Goal: Task Accomplishment & Management: Complete application form

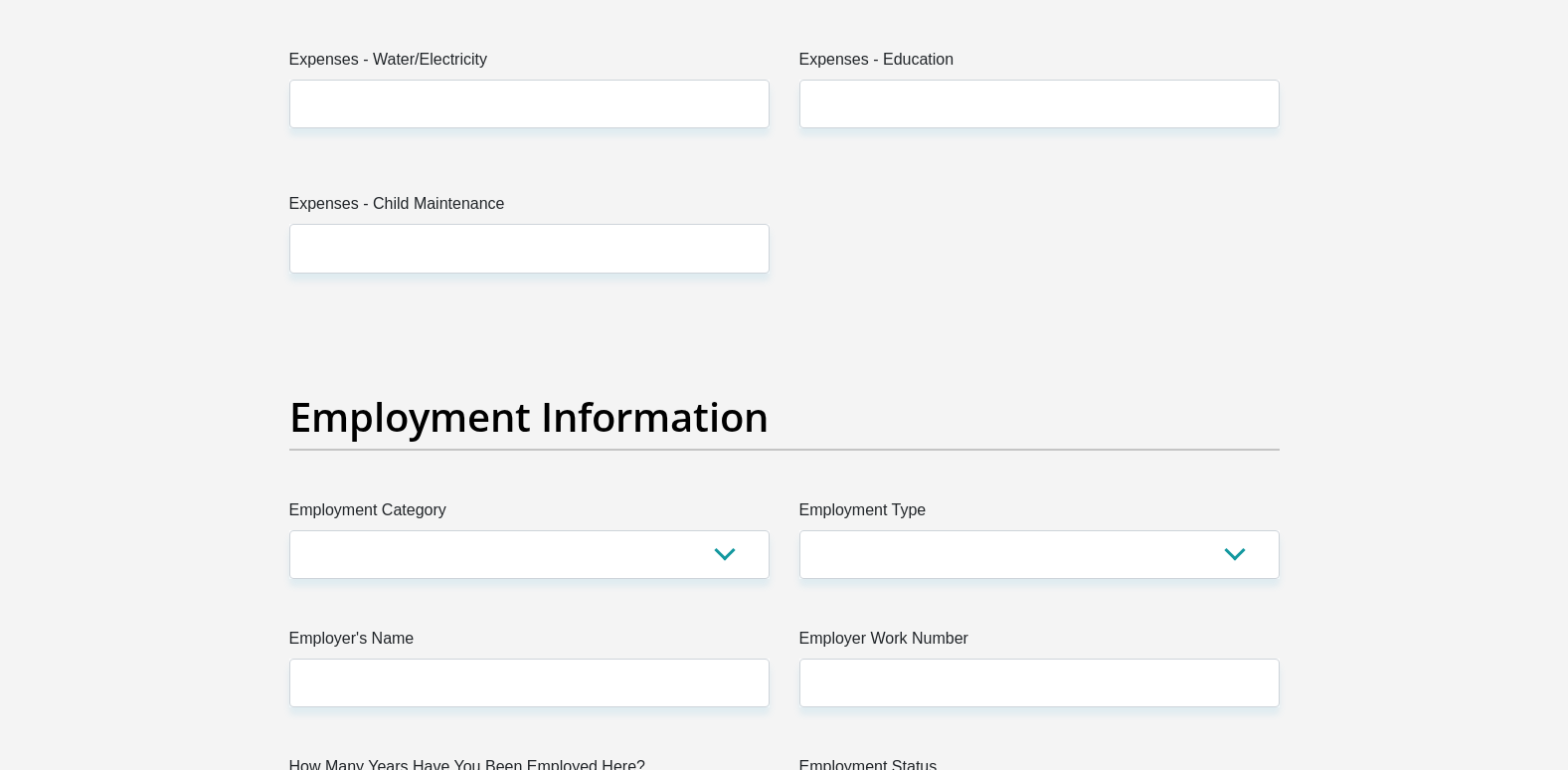
scroll to position [3381, 0]
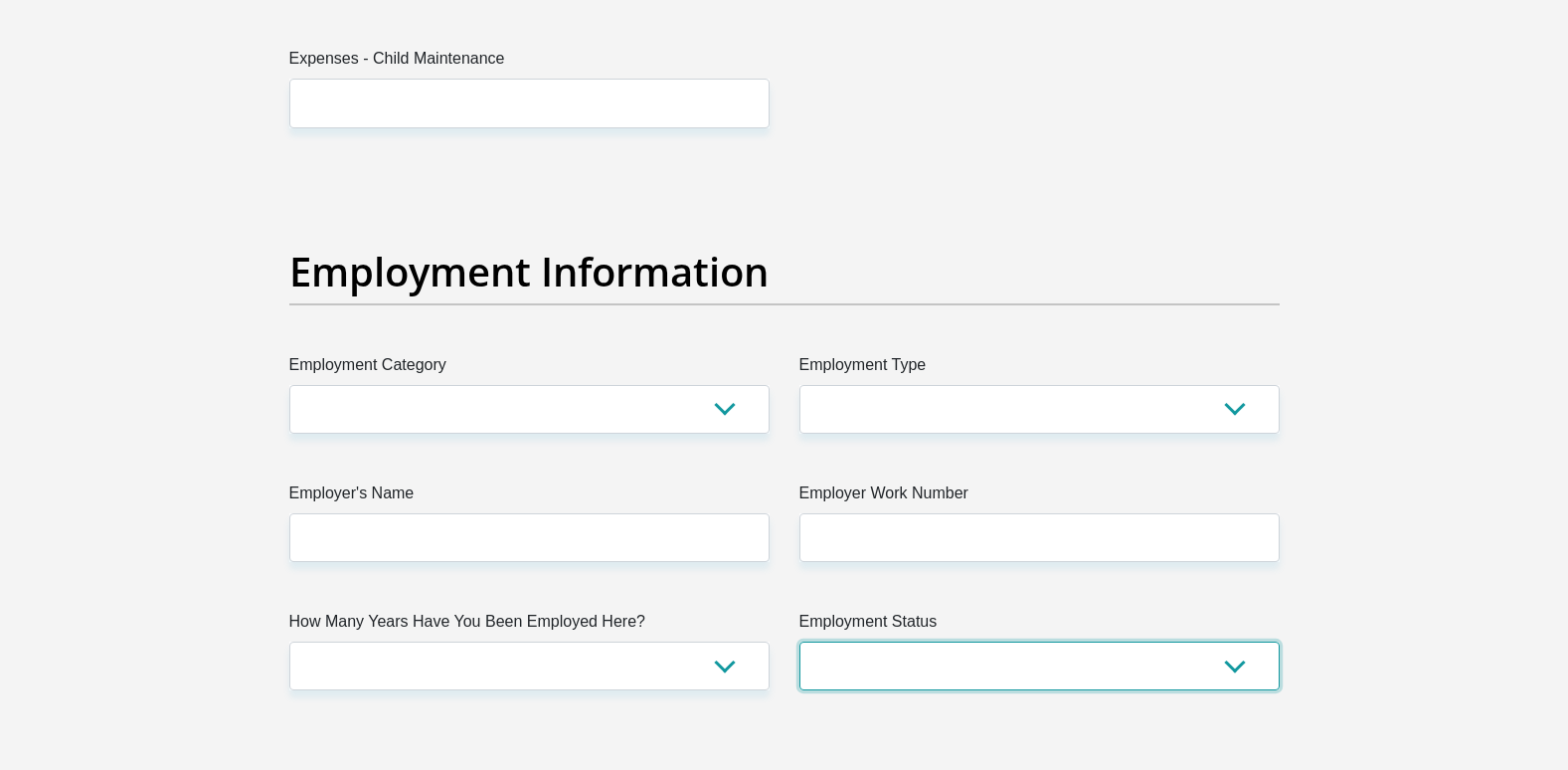
click at [884, 675] on select "Permanent/Full-time Part-time/Casual [DEMOGRAPHIC_DATA] Worker Self-Employed Ho…" at bounding box center [1040, 665] width 480 height 49
click at [884, 674] on select "Permanent/Full-time Part-time/Casual [DEMOGRAPHIC_DATA] Worker Self-Employed Ho…" at bounding box center [1040, 665] width 480 height 49
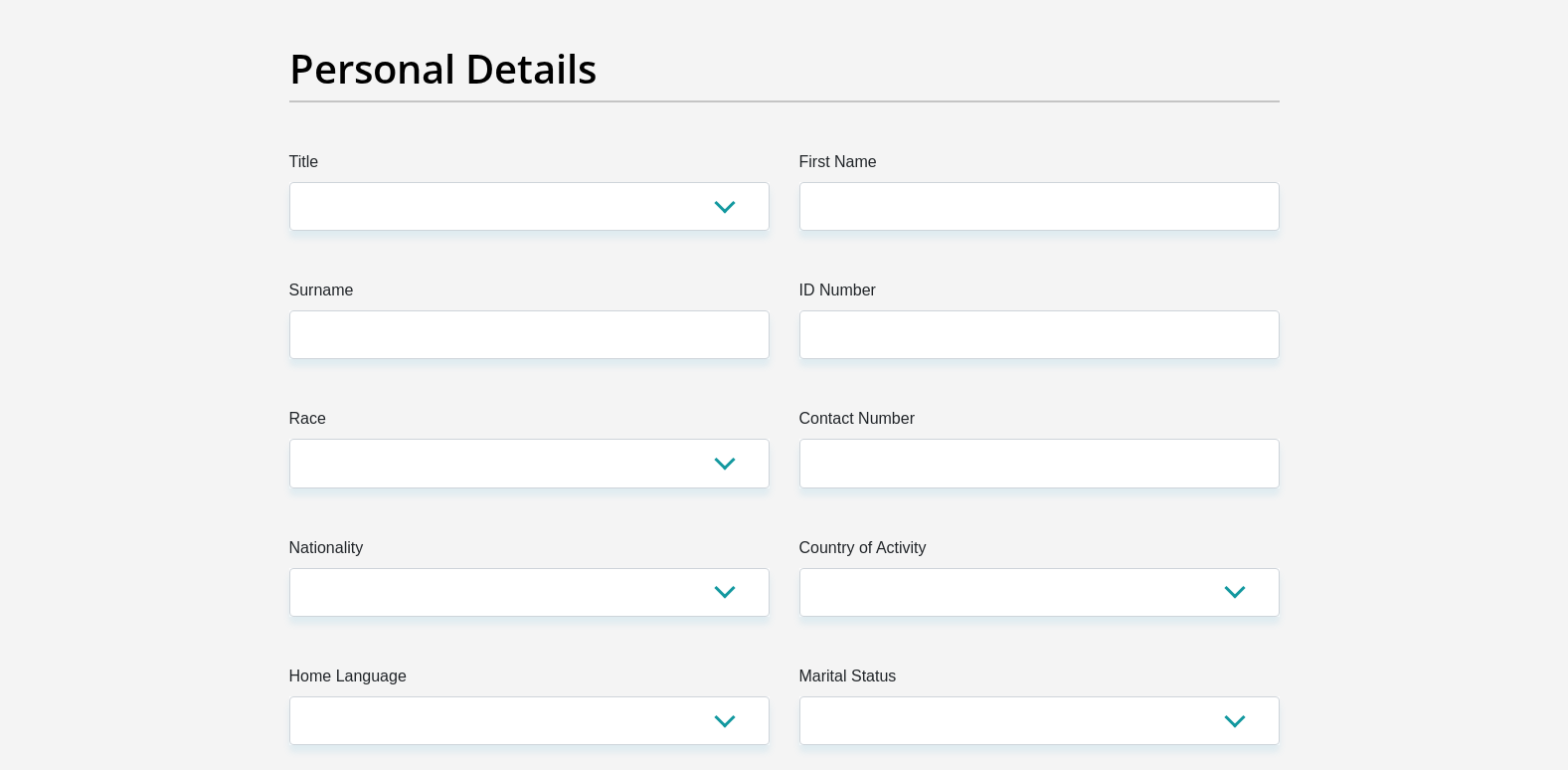
scroll to position [0, 0]
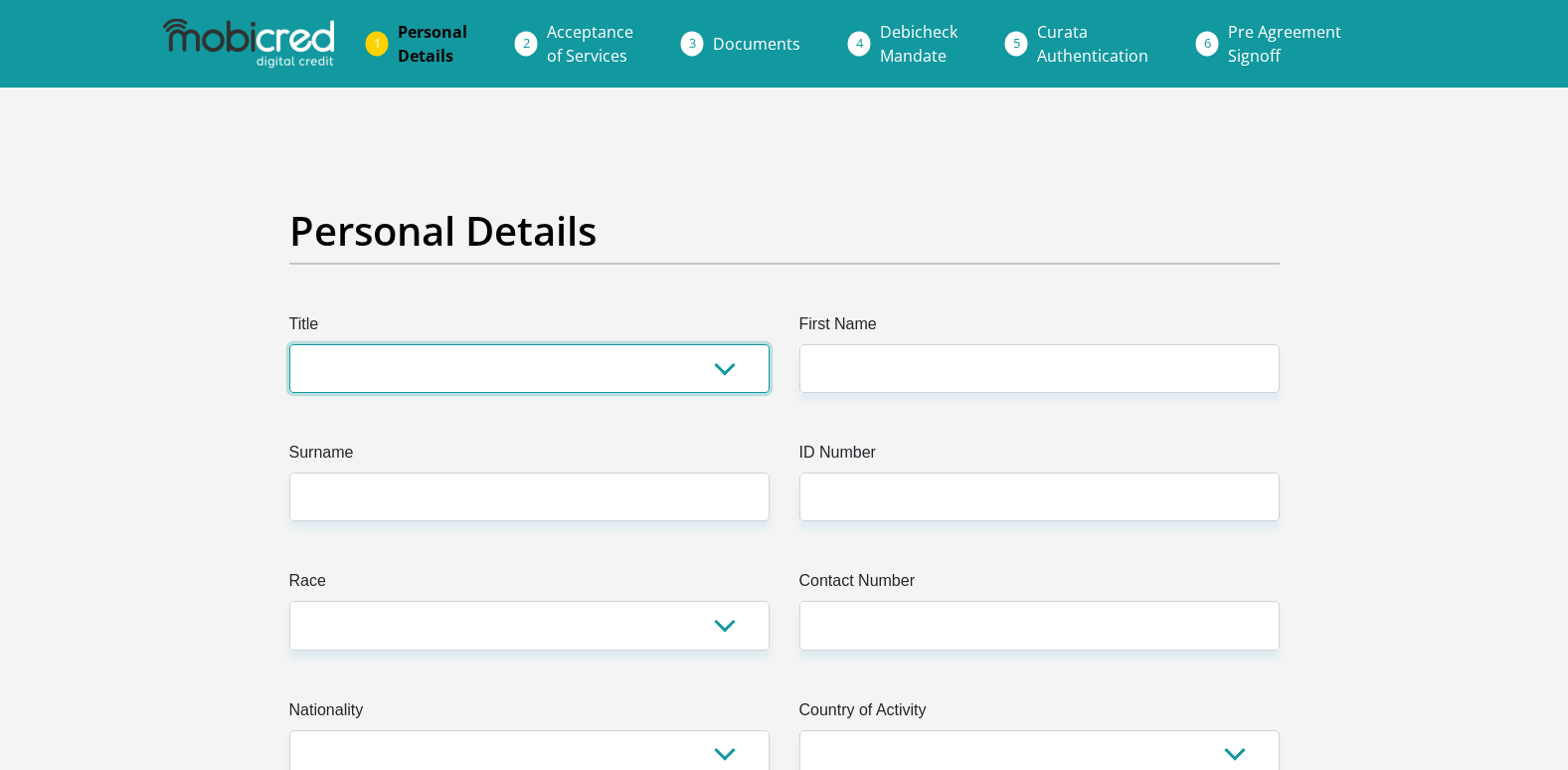
click at [497, 379] on select "Mr Ms Mrs Dr Other" at bounding box center [529, 368] width 480 height 49
select select "Mr"
click at [289, 344] on select "Mr Ms Mrs Dr Other" at bounding box center [529, 368] width 480 height 49
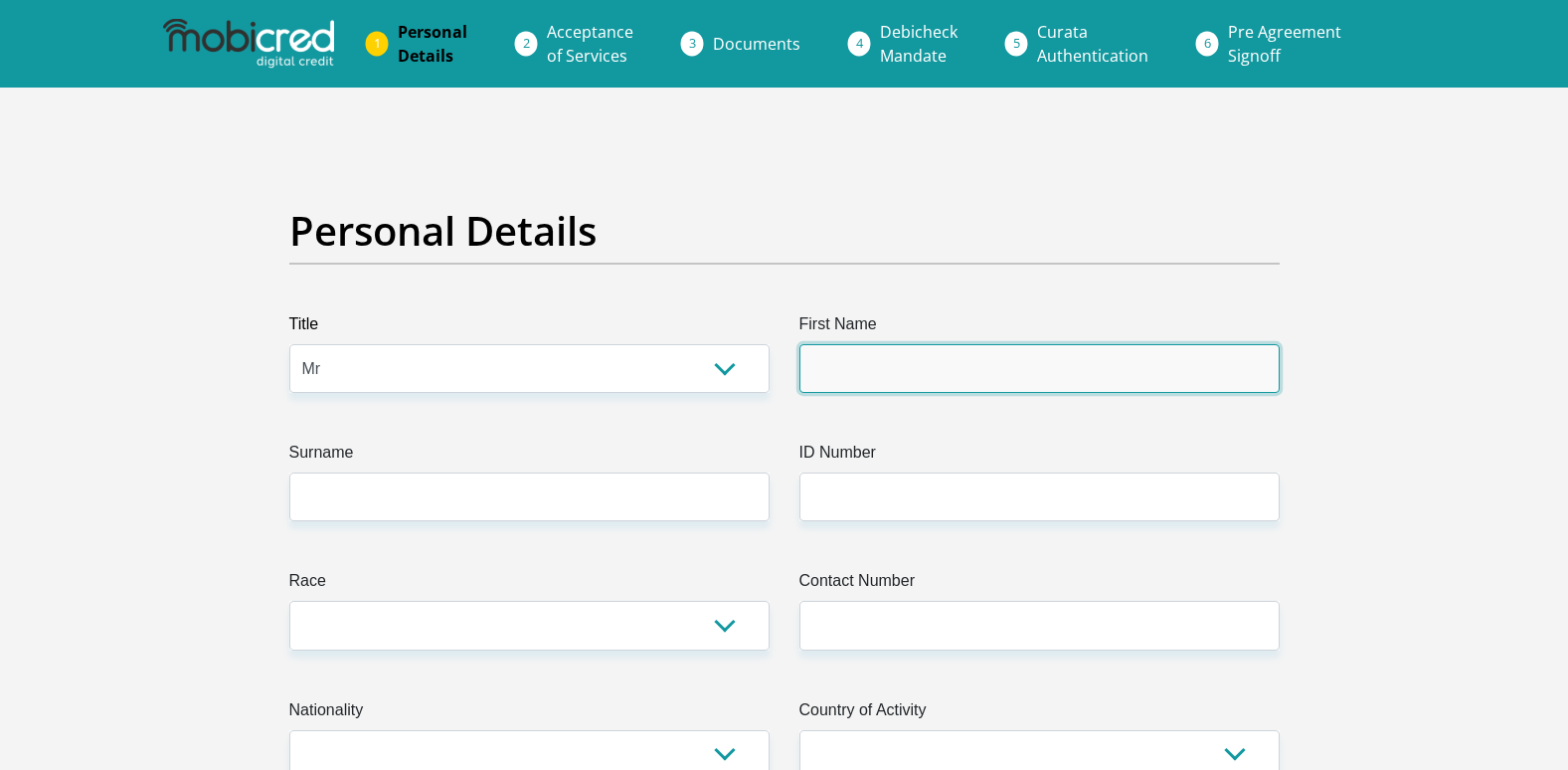
click at [914, 359] on input "First Name" at bounding box center [1040, 368] width 480 height 49
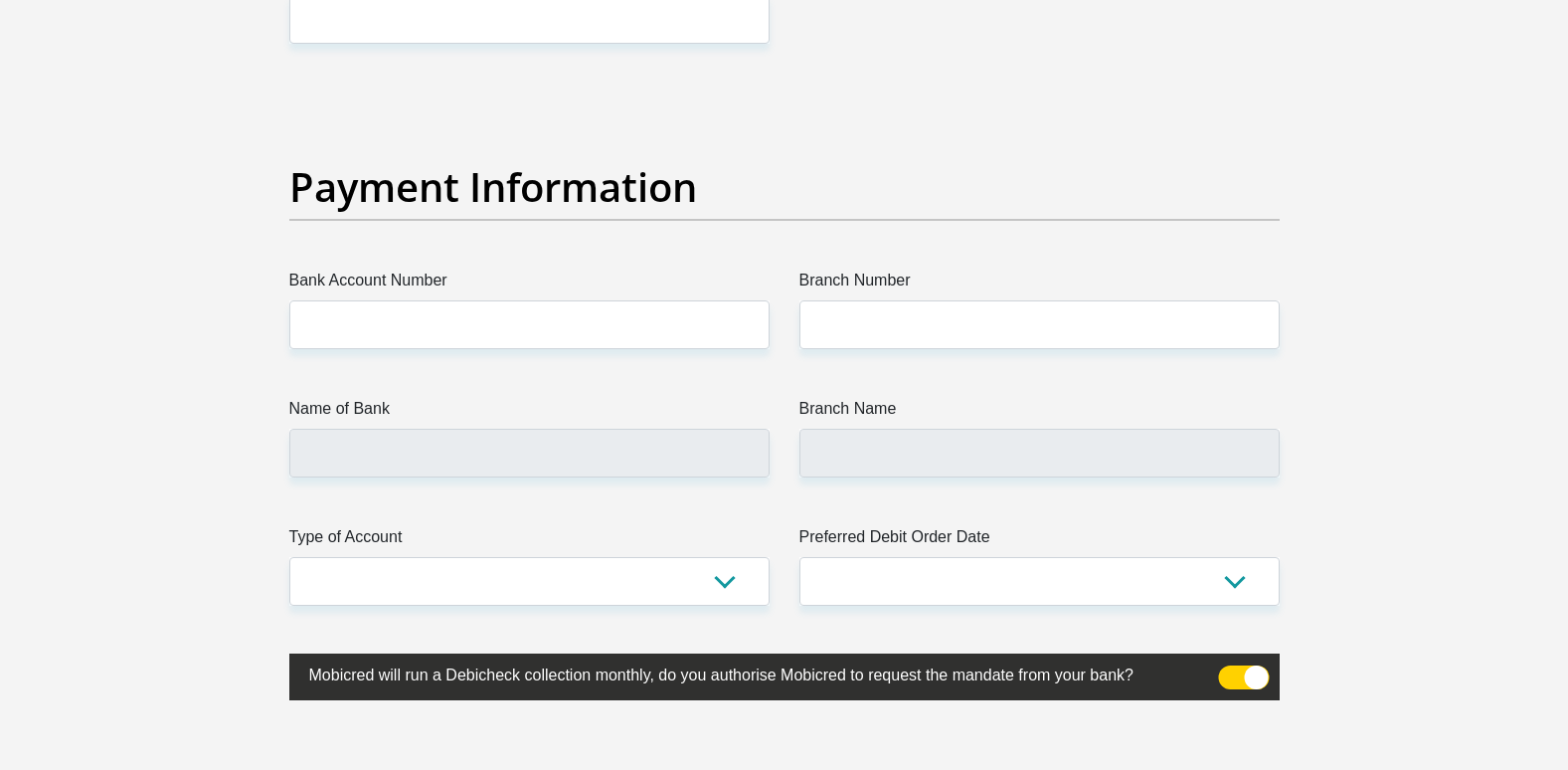
scroll to position [4475, 0]
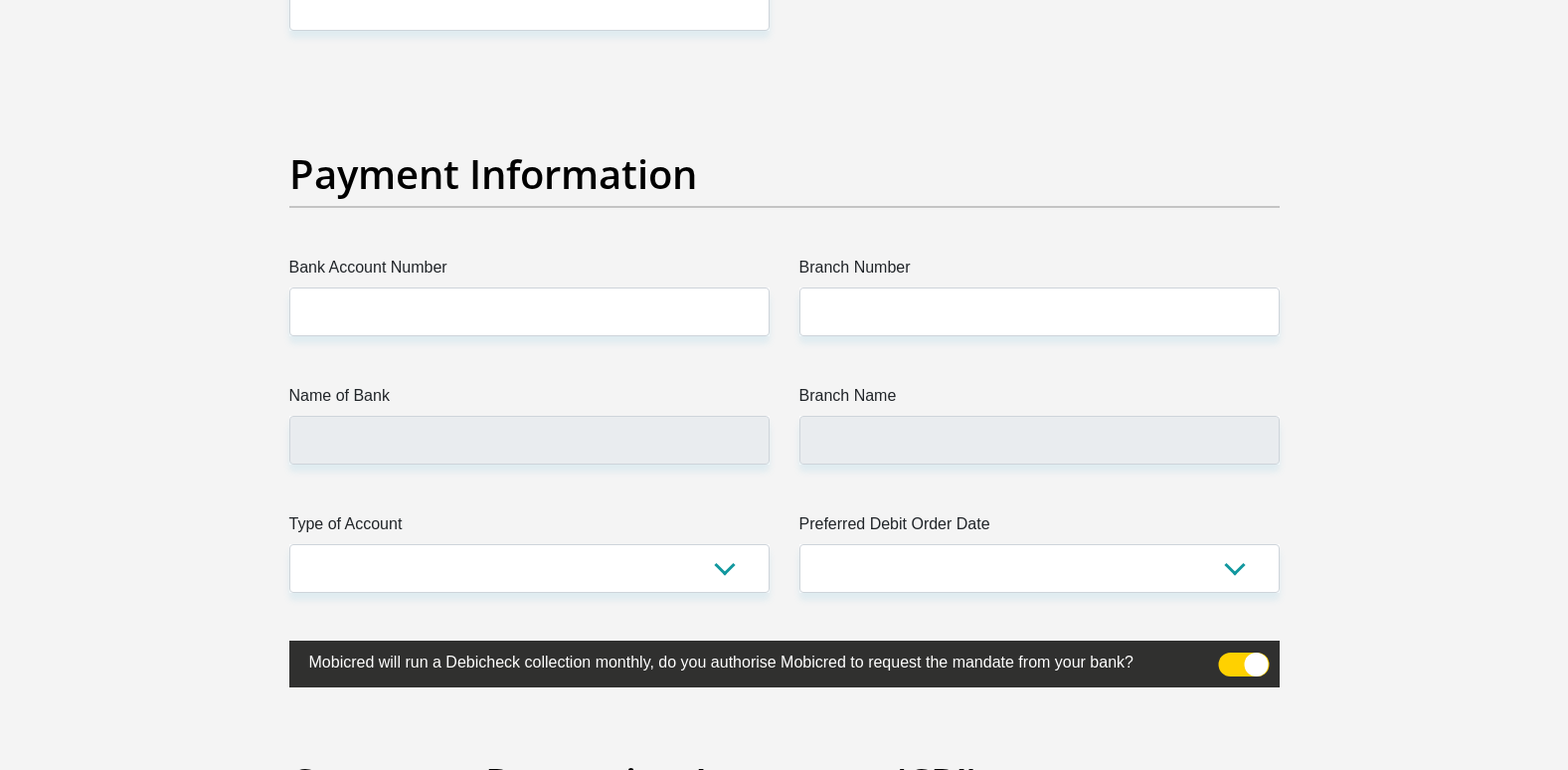
type input "Eugene"
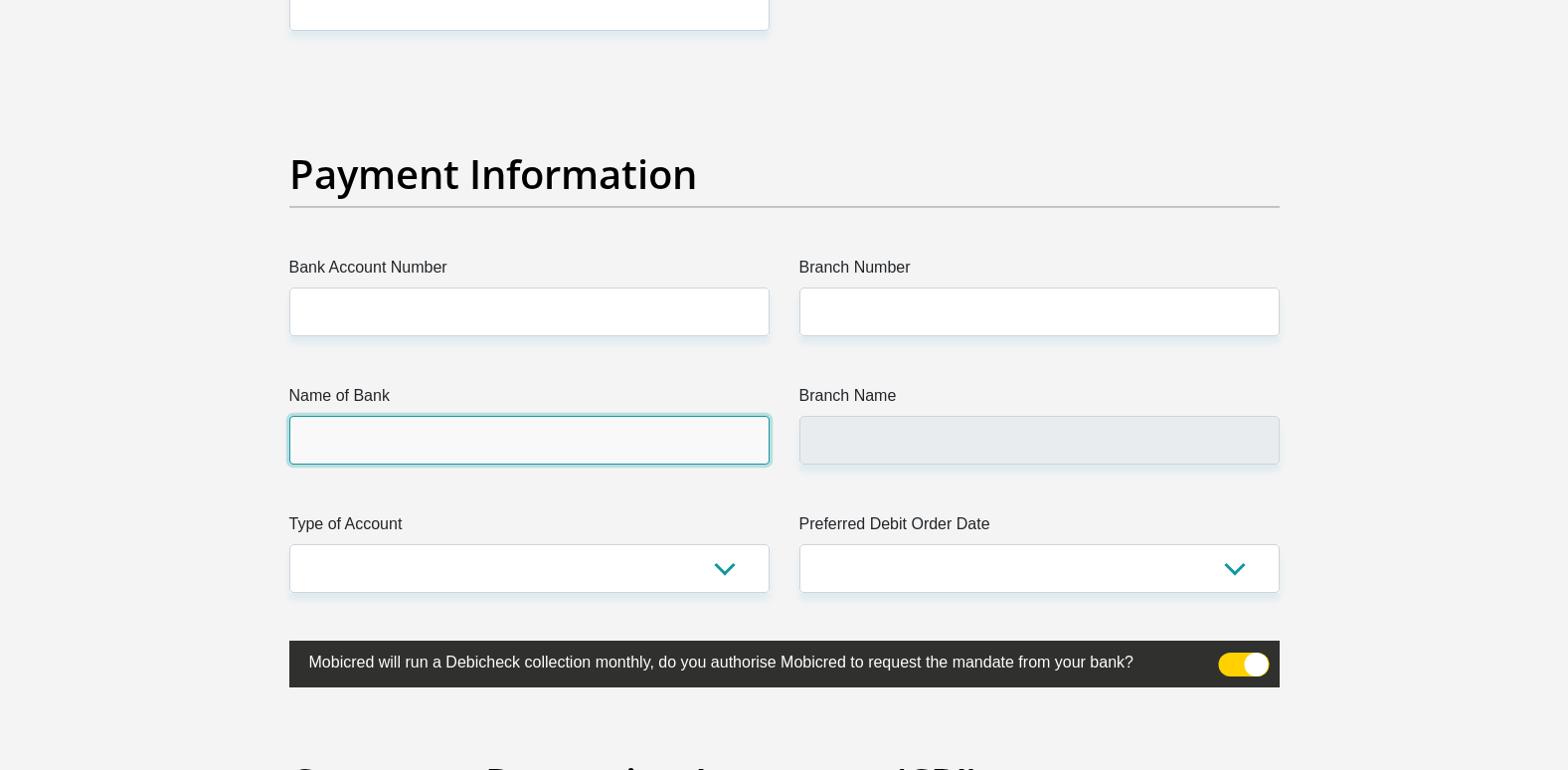
click at [663, 449] on input "Name of Bank" at bounding box center [529, 440] width 480 height 49
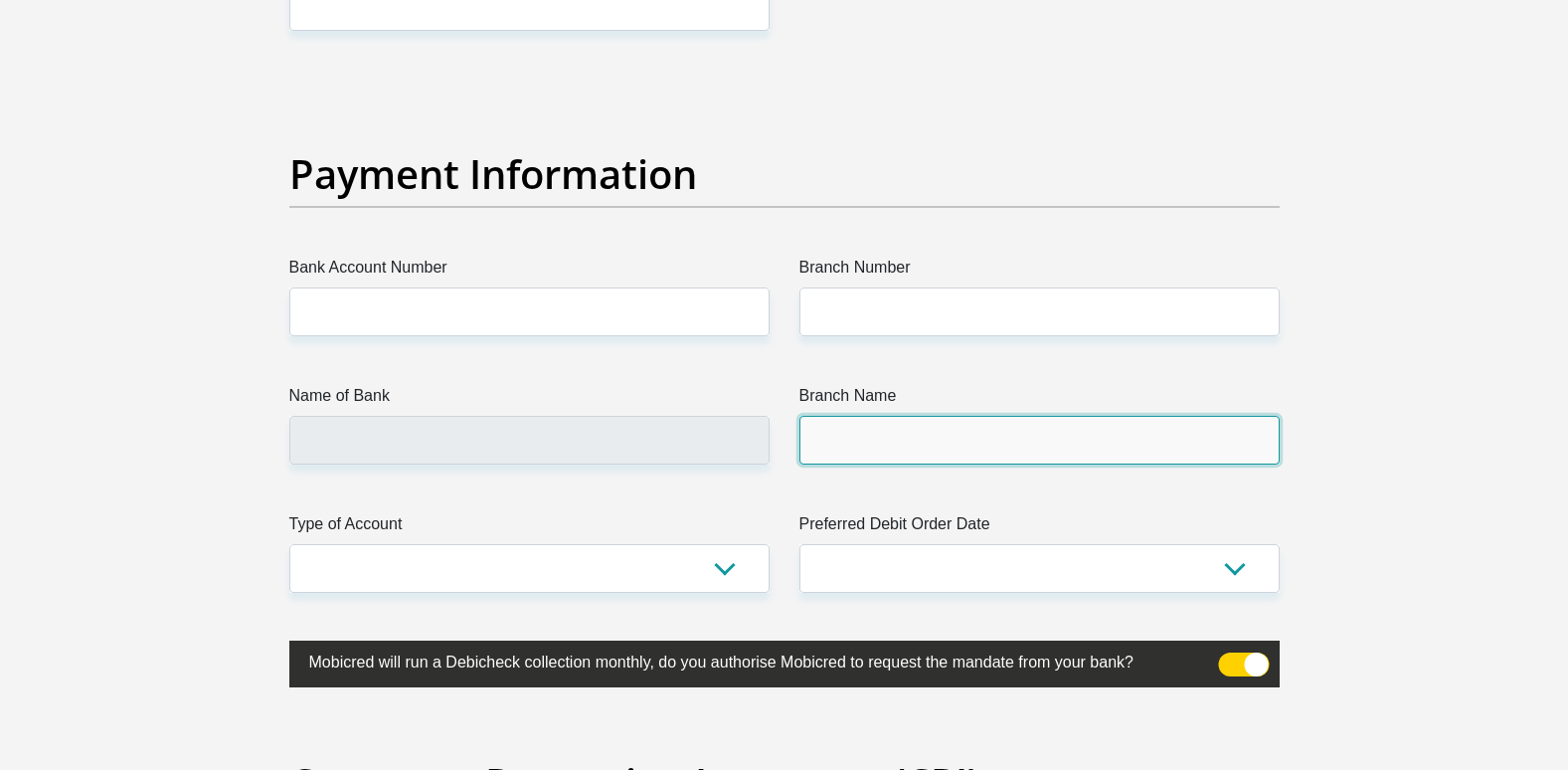
click at [899, 440] on input "Branch Name" at bounding box center [1040, 440] width 480 height 49
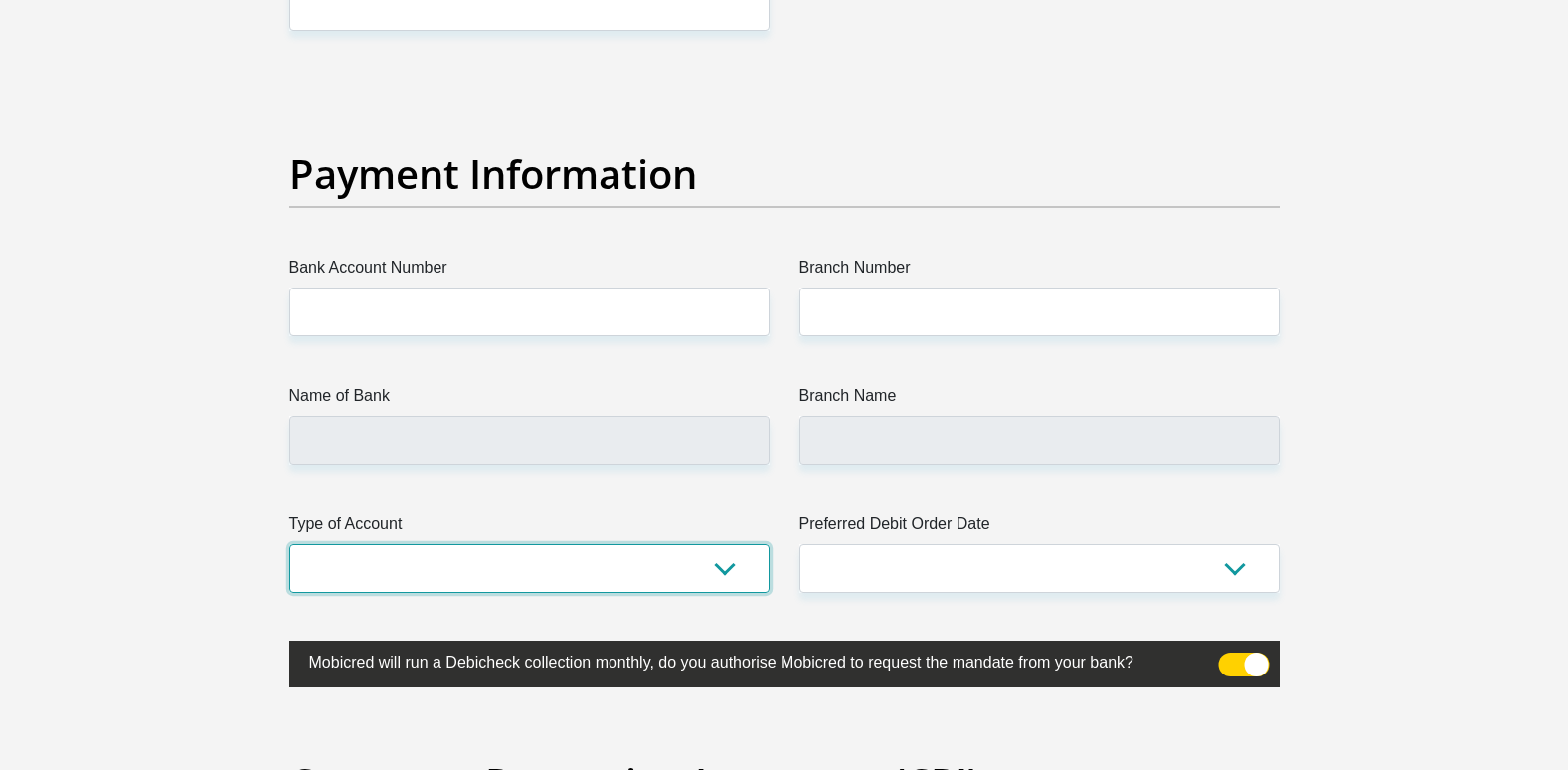
click at [487, 571] on select "Cheque Savings" at bounding box center [529, 568] width 480 height 49
click at [487, 569] on select "Cheque Savings" at bounding box center [529, 568] width 480 height 49
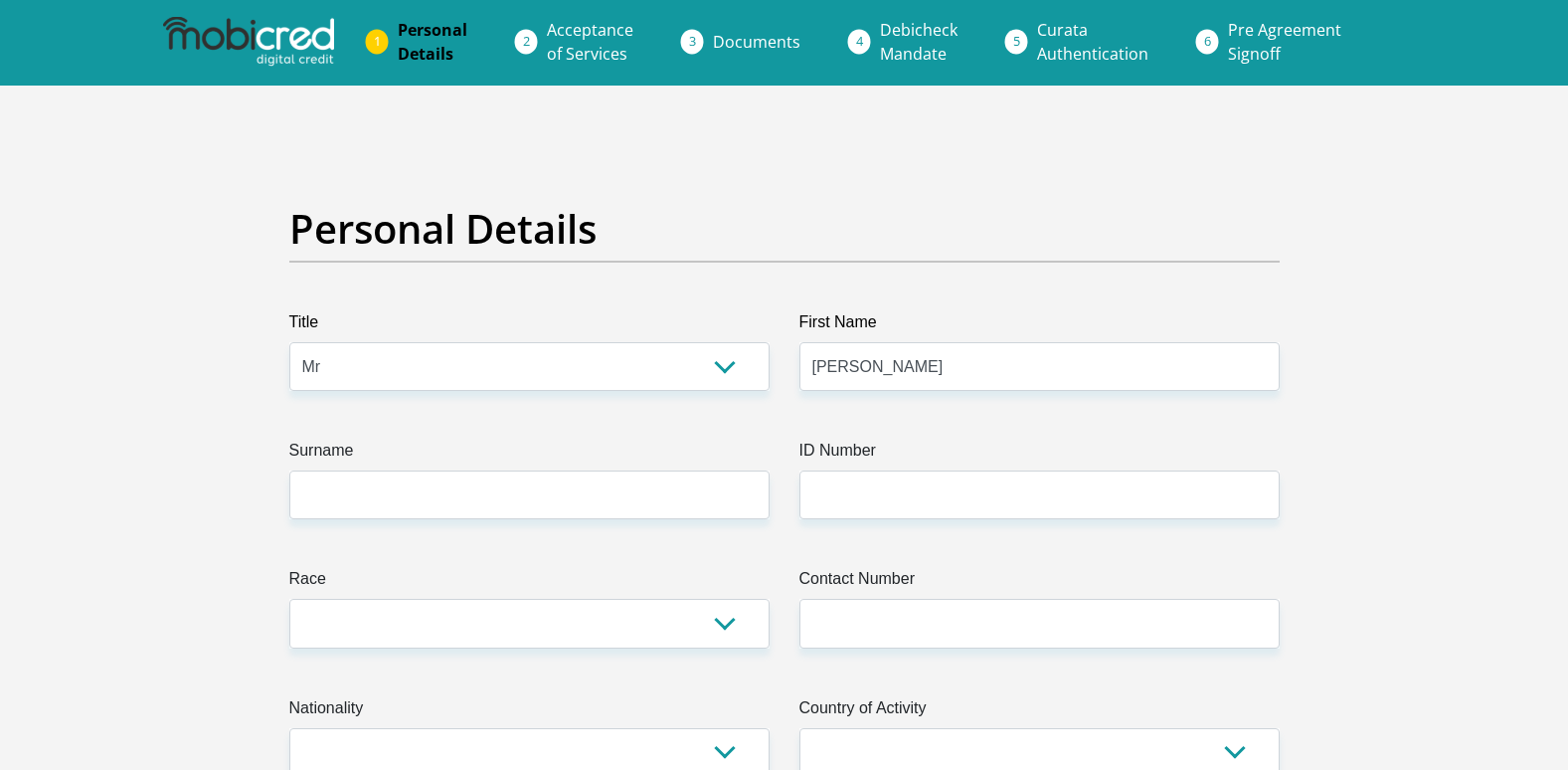
scroll to position [0, 0]
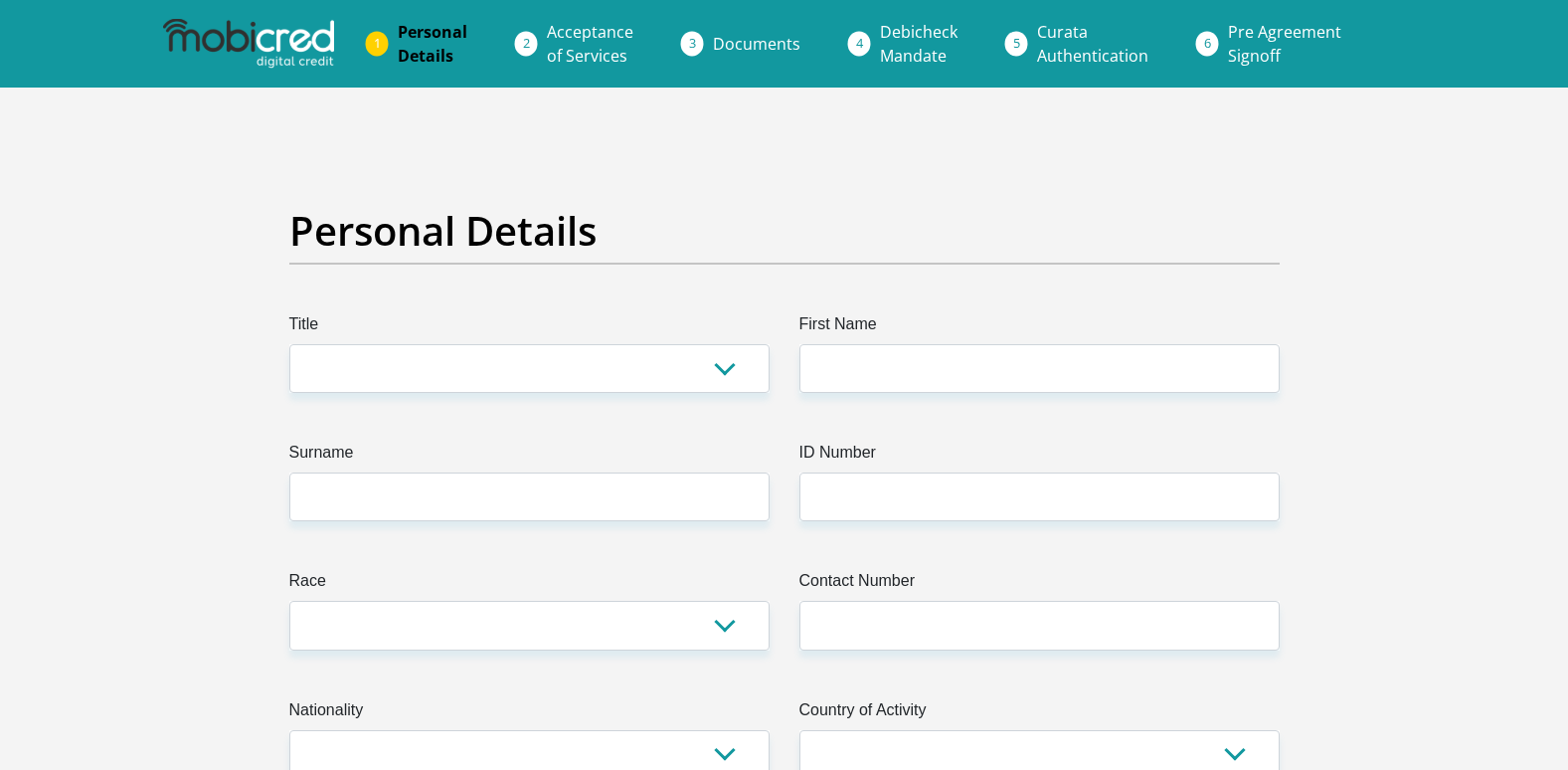
click at [749, 47] on span "Documents" at bounding box center [757, 44] width 88 height 22
click at [587, 48] on span "Acceptance of Services" at bounding box center [590, 44] width 87 height 46
click at [755, 34] on span "Documents" at bounding box center [757, 44] width 88 height 22
click at [919, 50] on span "Debicheck Mandate" at bounding box center [919, 44] width 78 height 46
click at [1087, 52] on span "Curata Authentication" at bounding box center [1092, 44] width 111 height 46
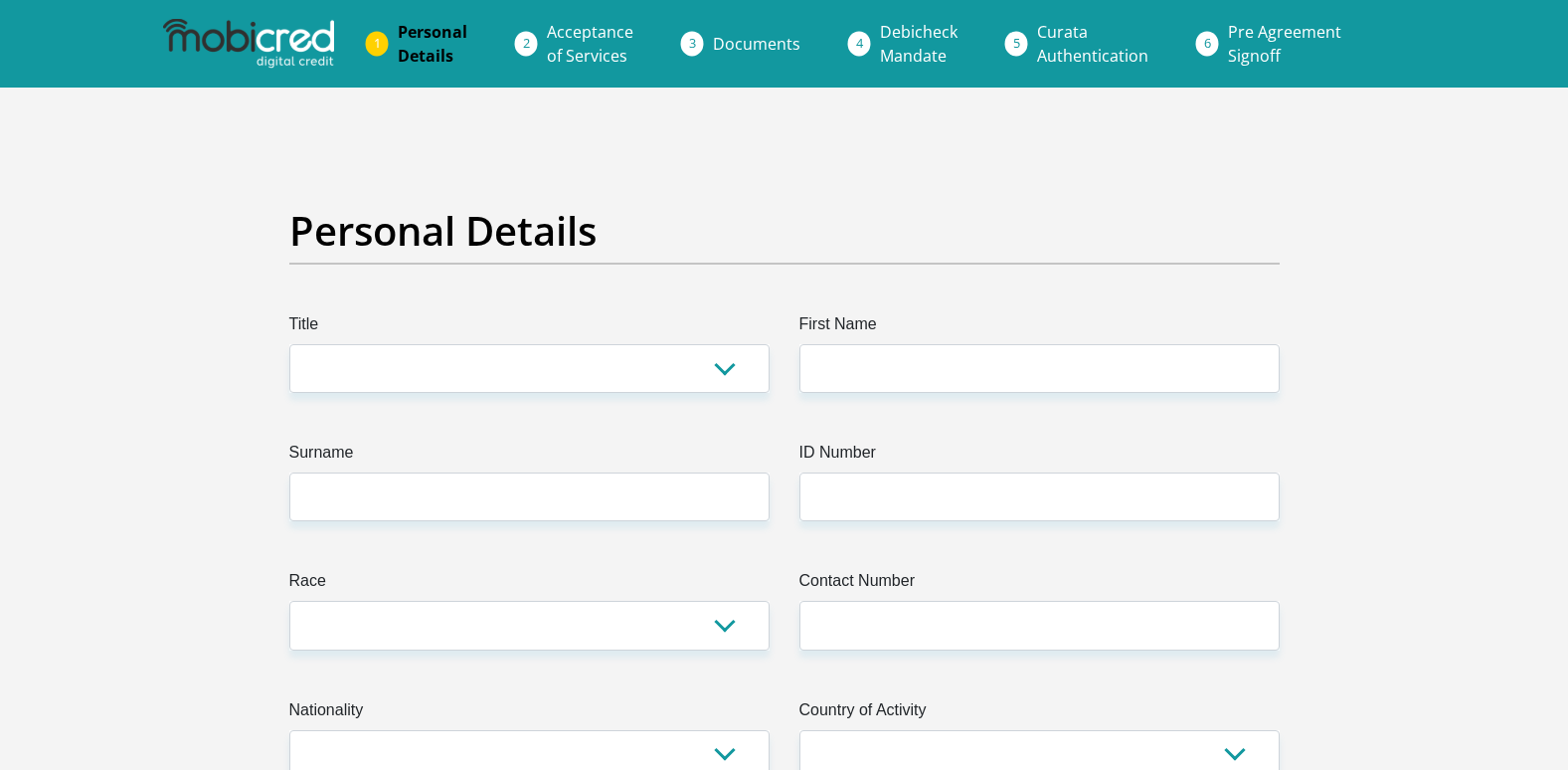
click at [599, 52] on span "Acceptance of Services" at bounding box center [590, 44] width 87 height 46
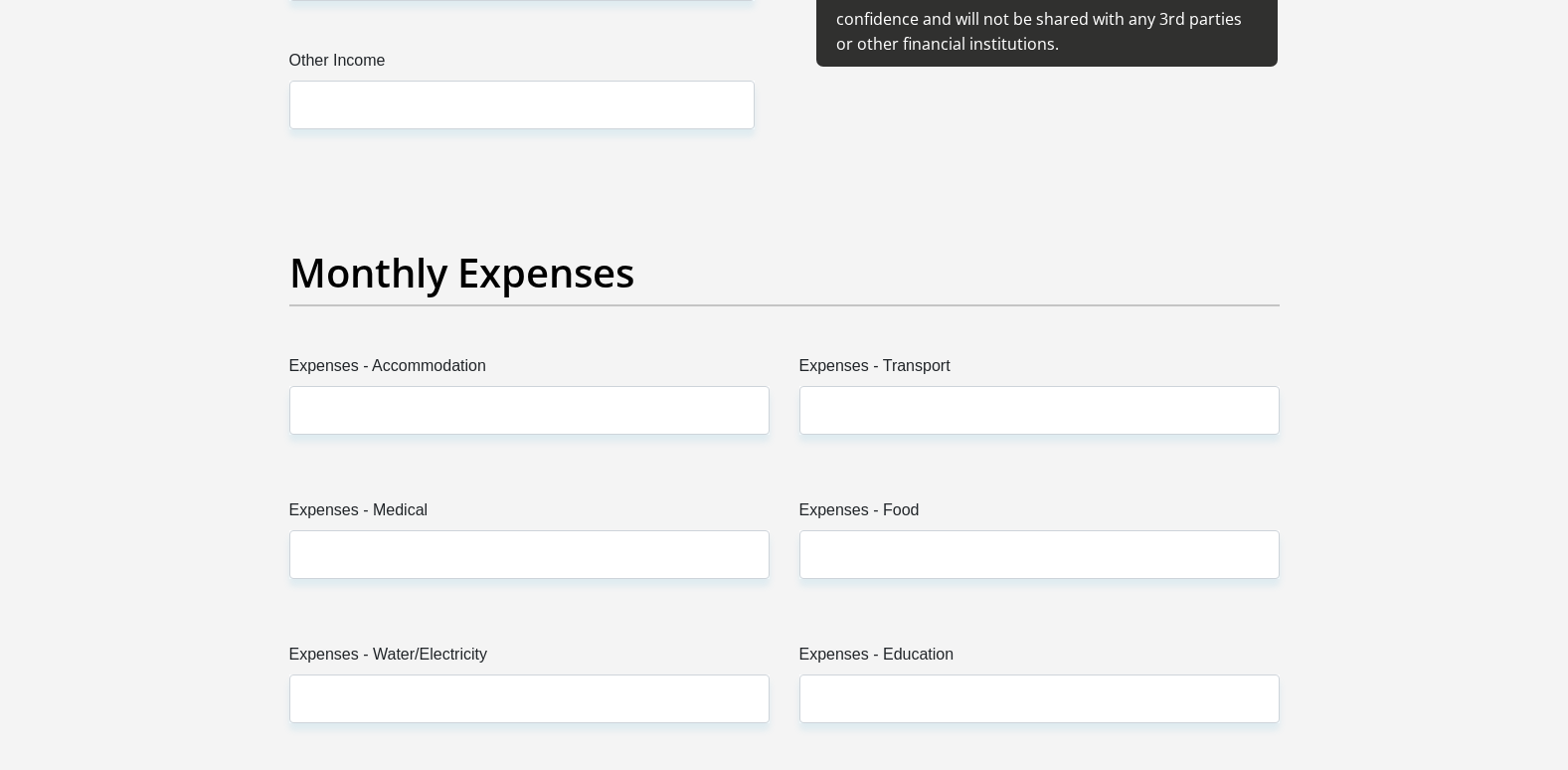
scroll to position [2685, 0]
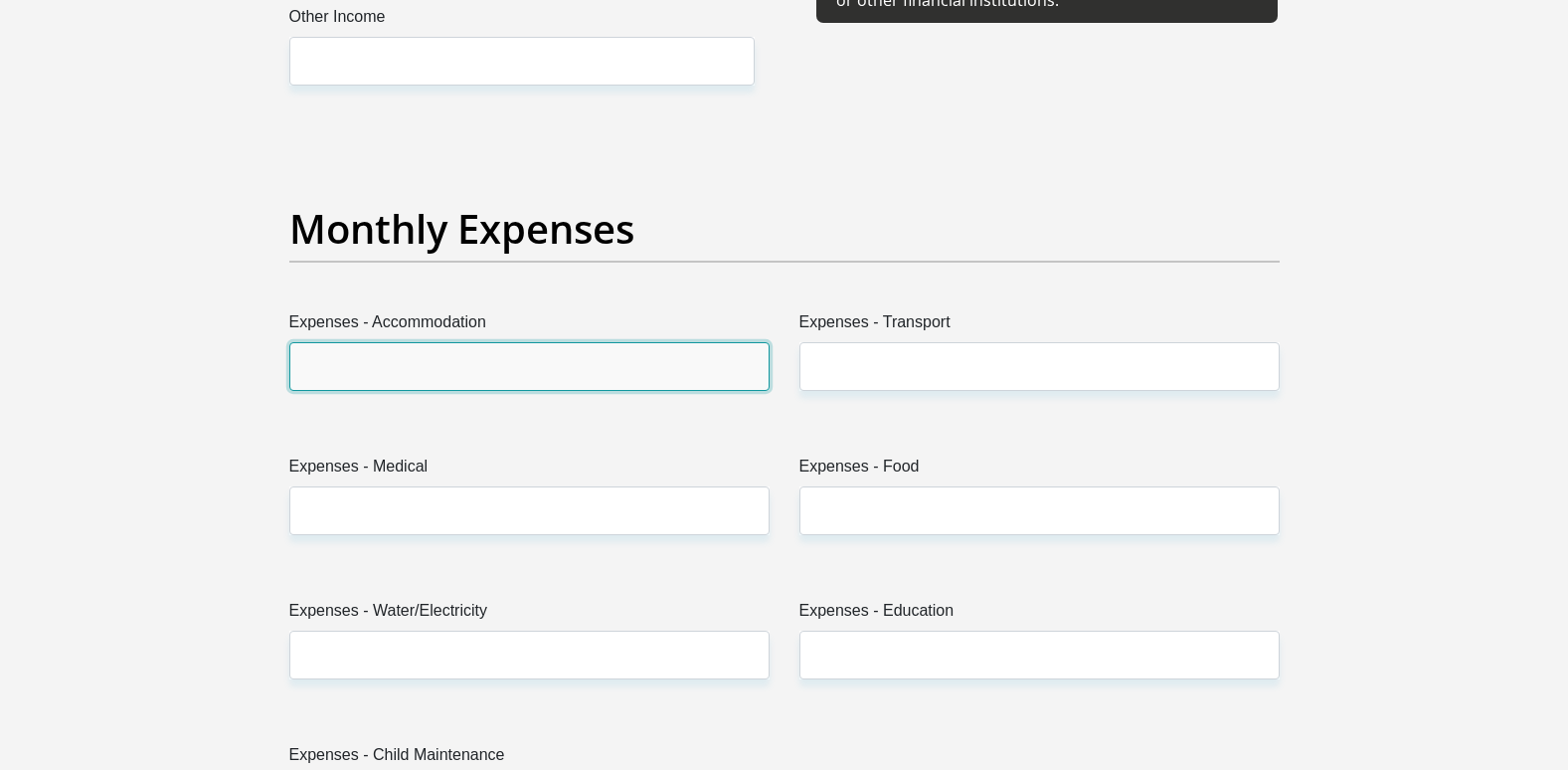
click at [512, 363] on input "Expenses - Accommodation" at bounding box center [529, 366] width 480 height 49
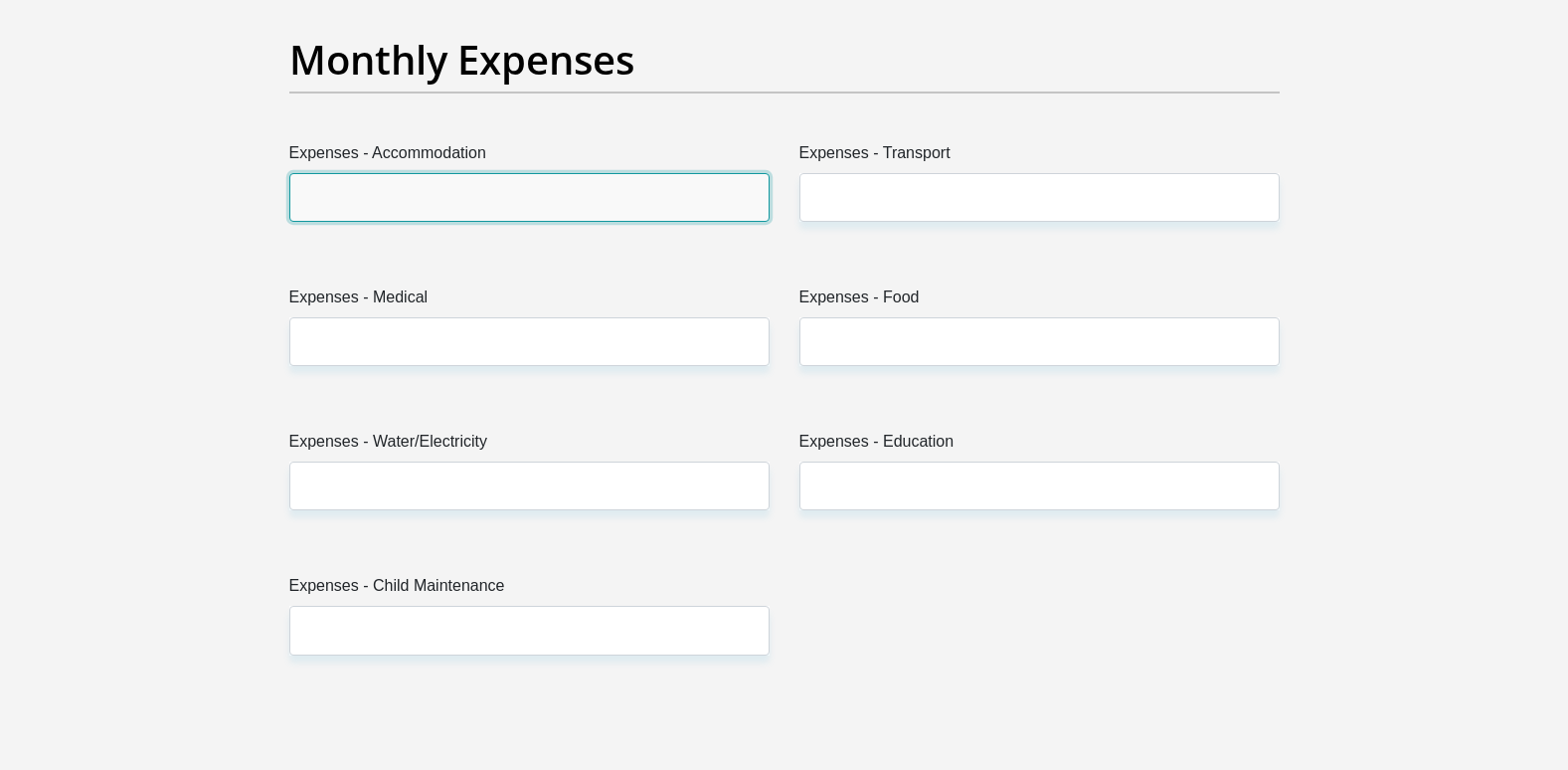
scroll to position [2884, 0]
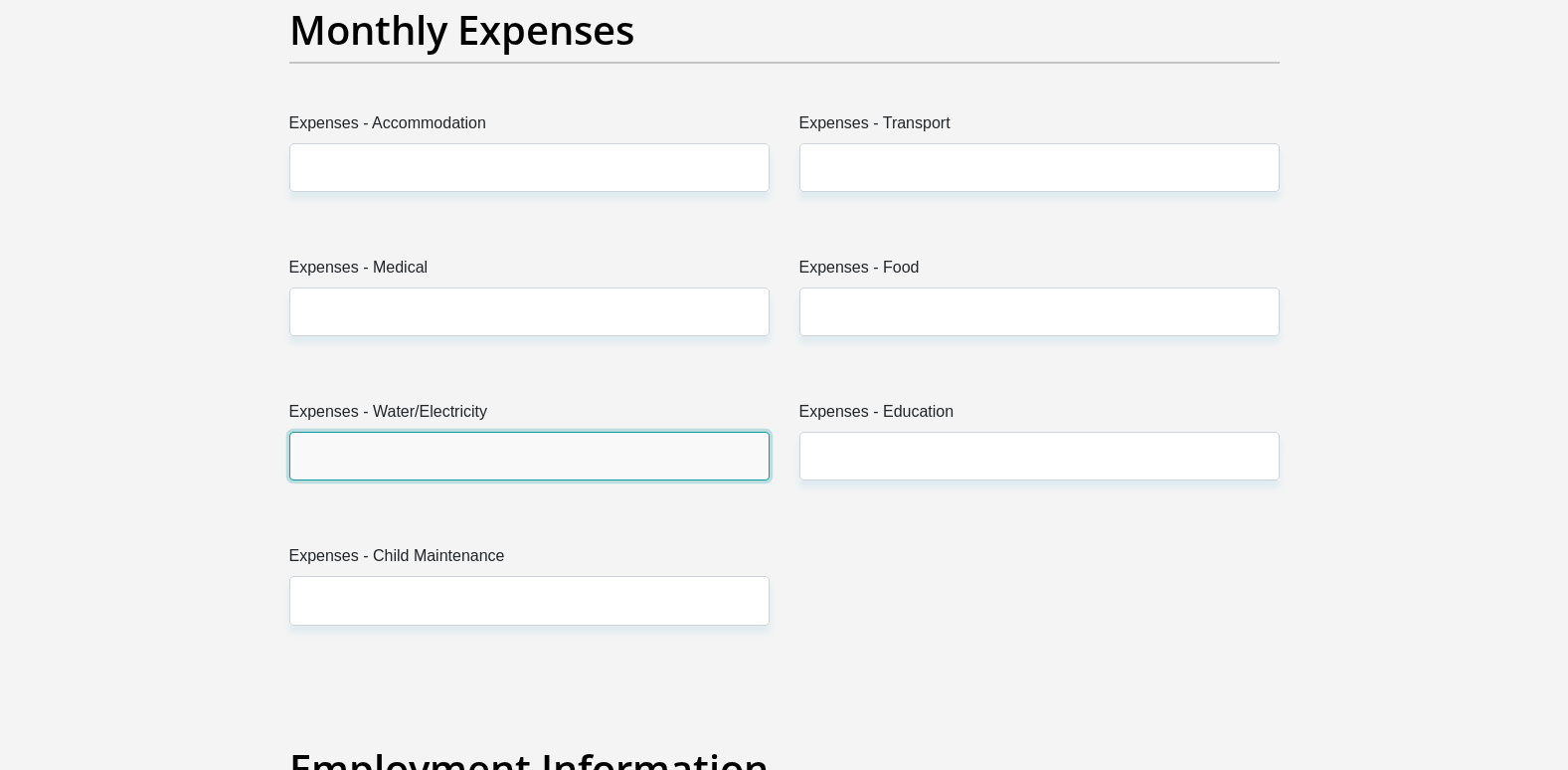
click at [532, 459] on input "Expenses - Water/Electricity" at bounding box center [529, 456] width 480 height 49
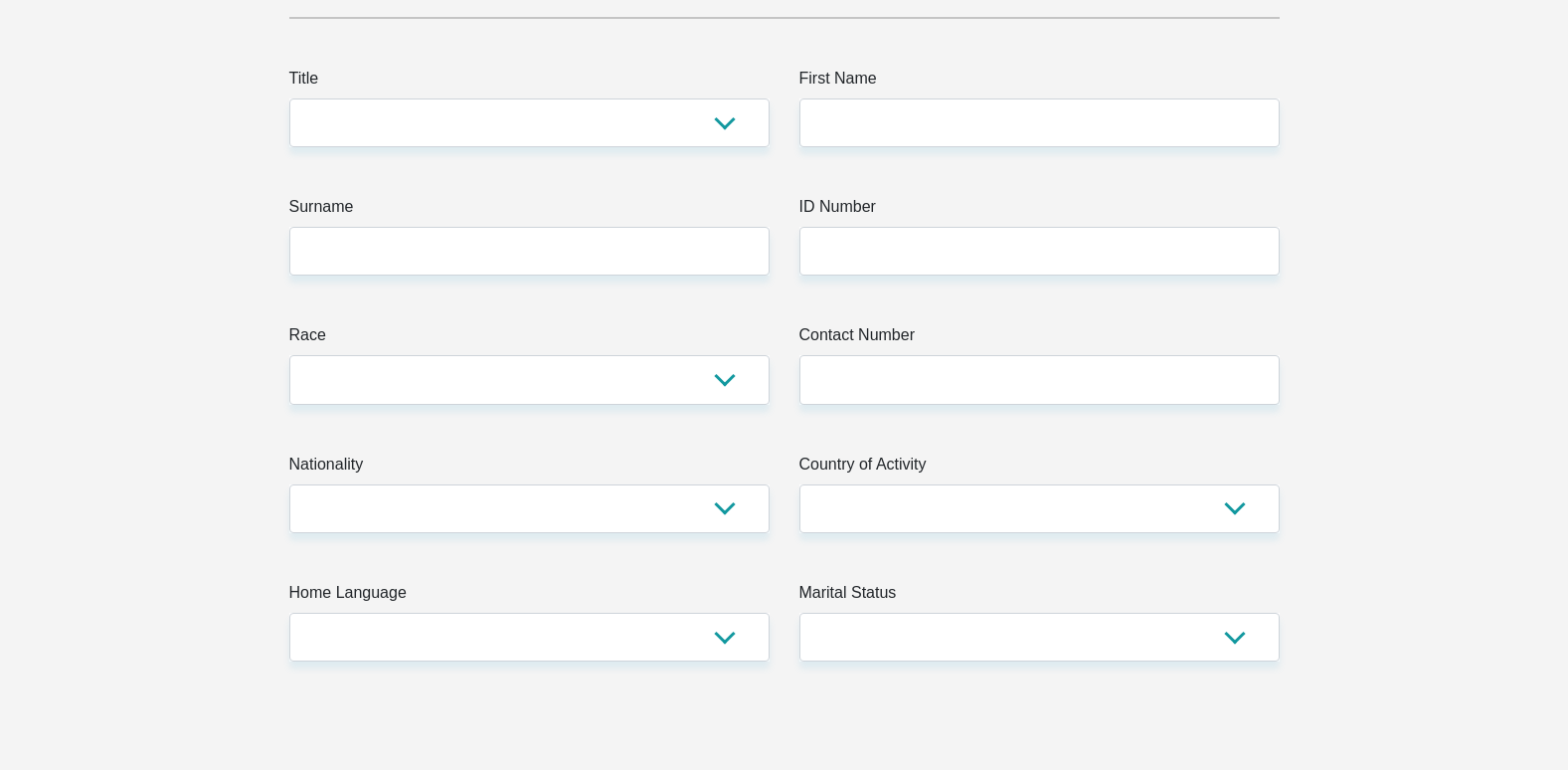
scroll to position [0, 0]
